Goal: Information Seeking & Learning: Learn about a topic

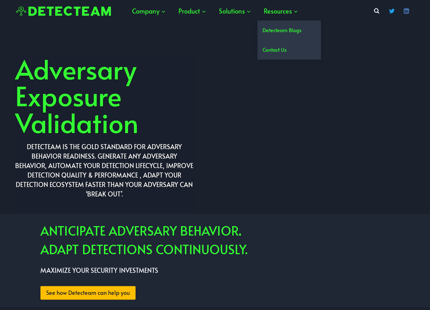
click at [289, 29] on link "Detecteam Blogs" at bounding box center [288, 30] width 63 height 19
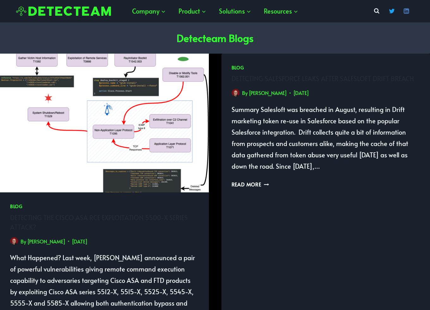
click at [94, 149] on img "Detecting the Cisco ASA RCE Exploitation 5500-X series attack?" at bounding box center [104, 123] width 209 height 139
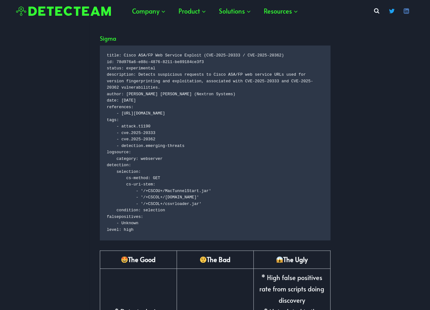
scroll to position [663, 0]
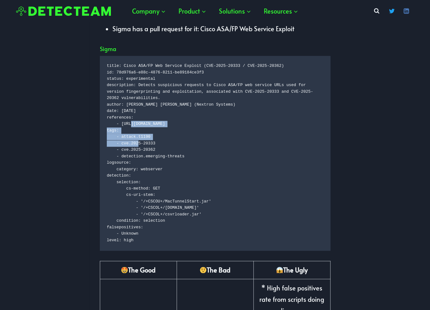
drag, startPoint x: 251, startPoint y: 111, endPoint x: 121, endPoint y: 112, distance: 129.7
click at [121, 112] on code "title: Cisco ASA/FP Web Service Exploit (CVE-2025-20333 / CVE-2025-20362) id: 7…" at bounding box center [215, 153] width 216 height 181
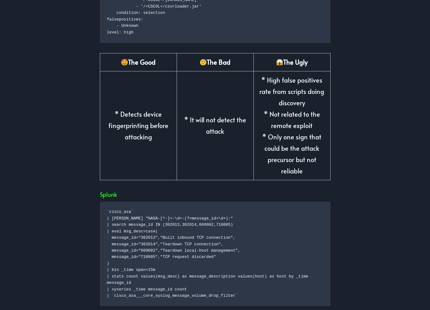
scroll to position [947, 0]
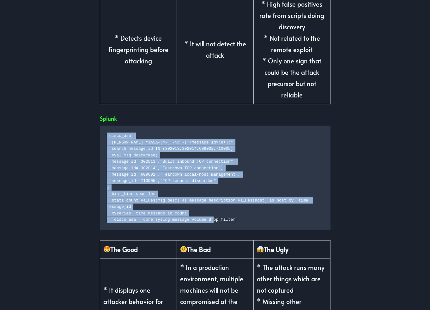
drag, startPoint x: 245, startPoint y: 211, endPoint x: 103, endPoint y: 123, distance: 166.1
click at [103, 126] on pre "`cisco_asa` | rex "%ASA-[^-]+-\d+-(?<message_id>\d+):" | search message_id IN (…" at bounding box center [215, 178] width 230 height 105
copy code "`cisco_asa` | rex "%ASA-[^-]+-\d+-(?<message_id>\d+):" | search message_id IN (…"
